Goal: Check status

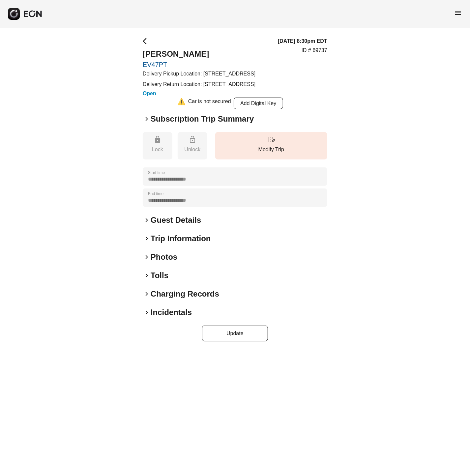
click at [147, 123] on span "keyboard_arrow_right" at bounding box center [147, 119] width 8 height 8
click at [146, 123] on span "keyboard_arrow_right" at bounding box center [147, 119] width 8 height 8
